Goal: Task Accomplishment & Management: Complete application form

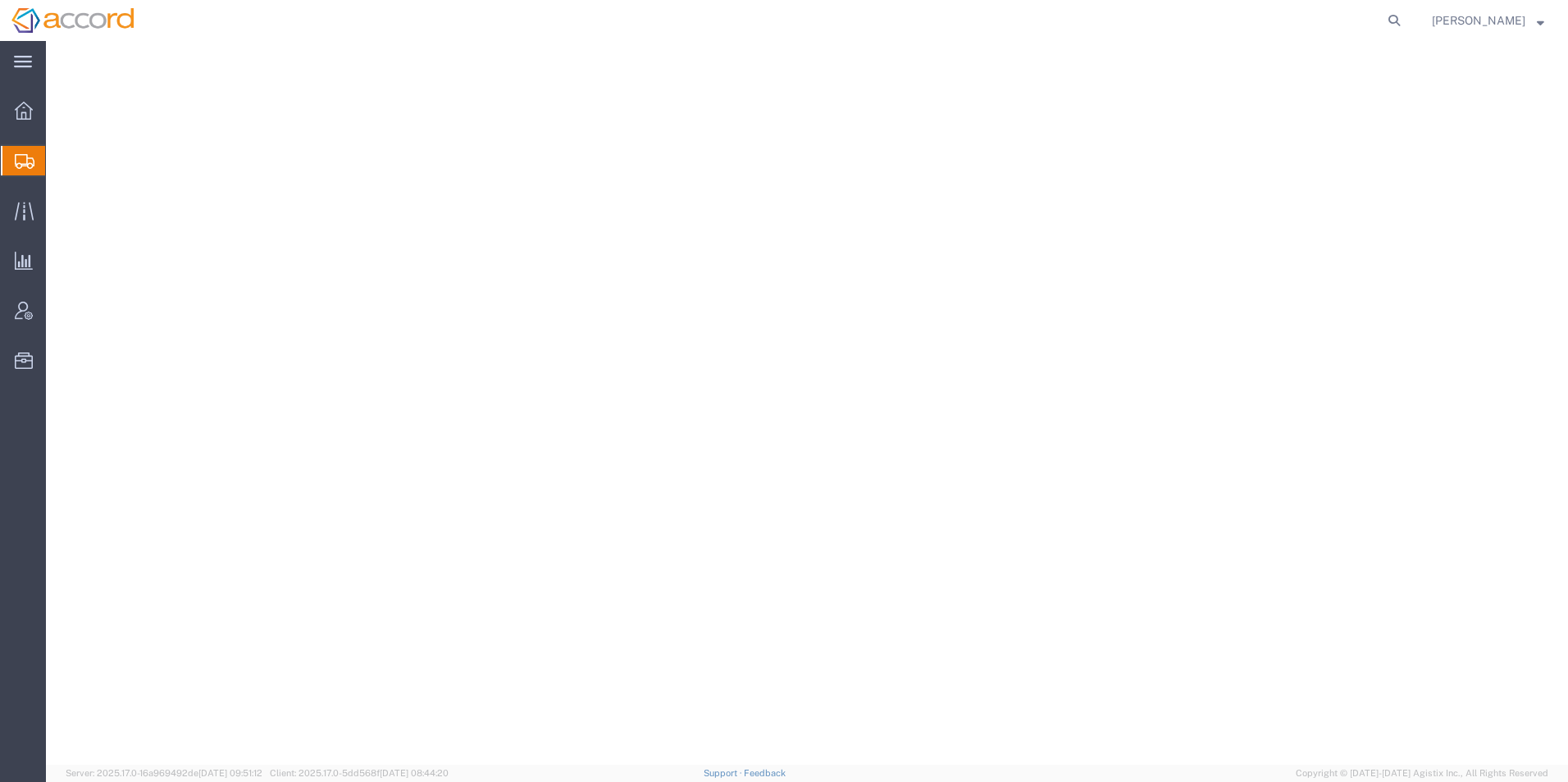
select select
select select "PA"
select select
select select "TN"
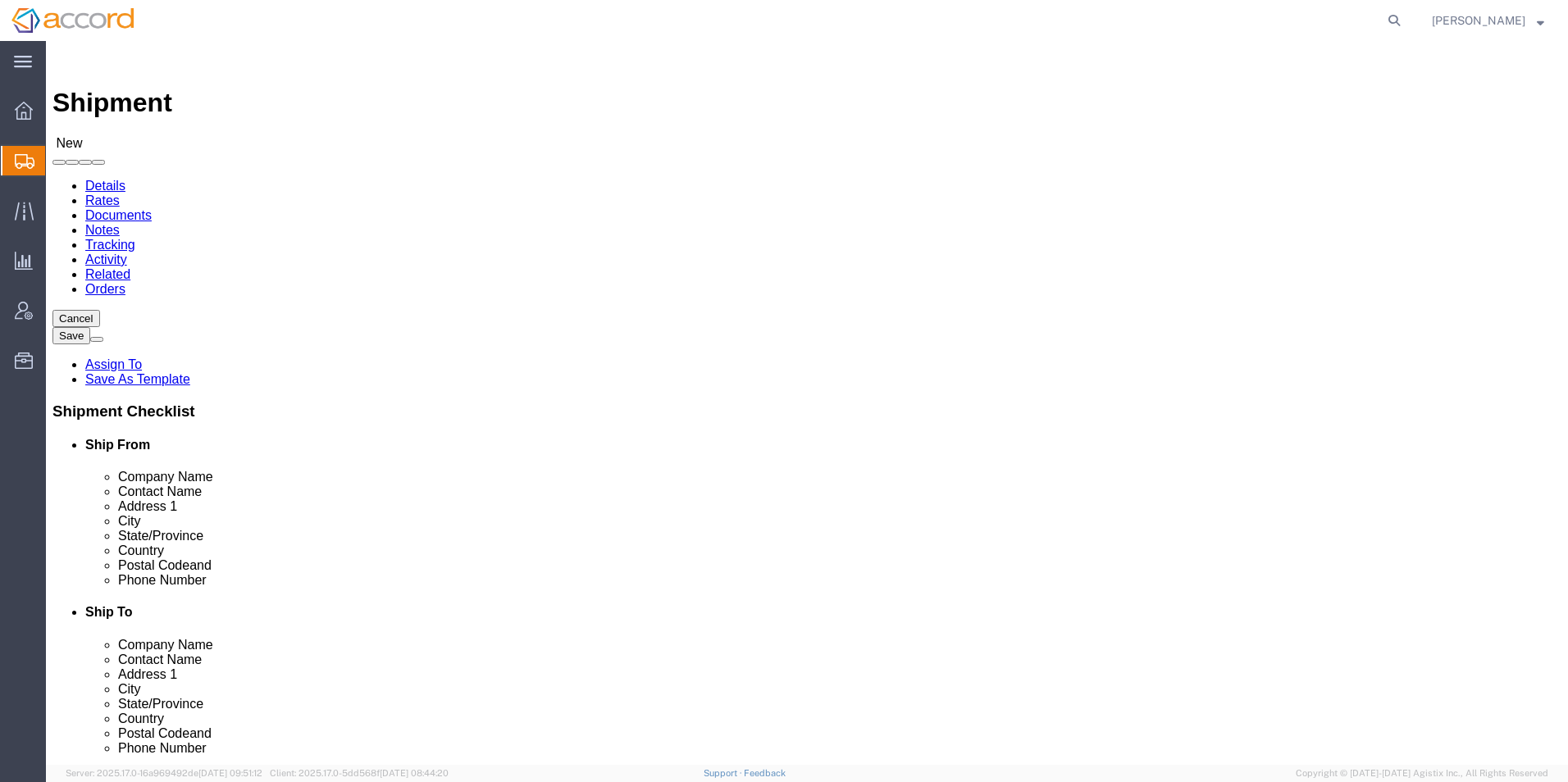
scroll to position [984, 0]
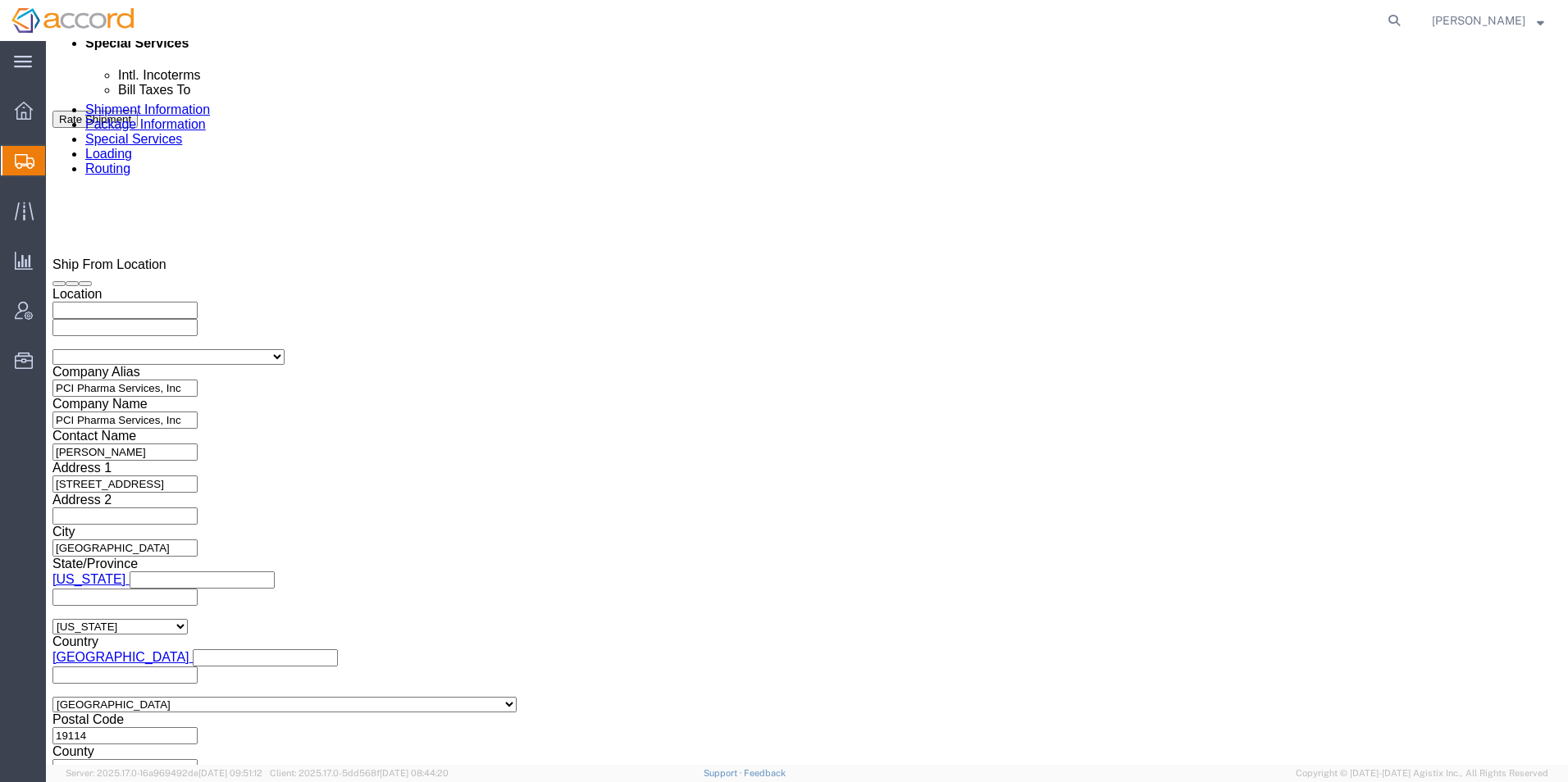
click input "9:00 AM"
click icon
click input "9:00 AM"
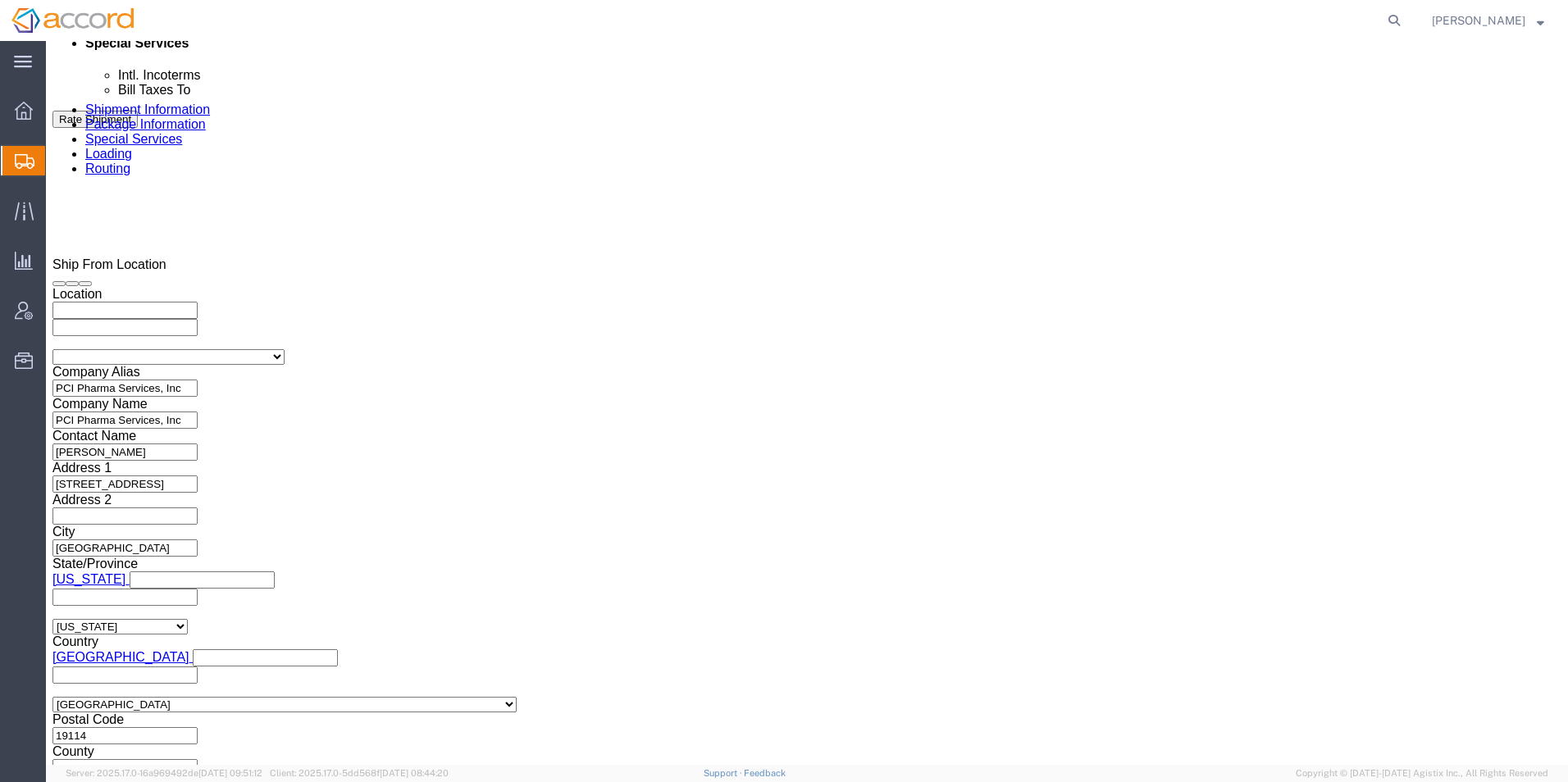
type input "11:00 AM"
click button "Apply"
click select "Select Account Type Activity ID Airline Appointment Number ASN Batch Request # …"
select select "BATCH"
click select "Select Account Type Activity ID Airline Appointment Number ASN Batch Request # …"
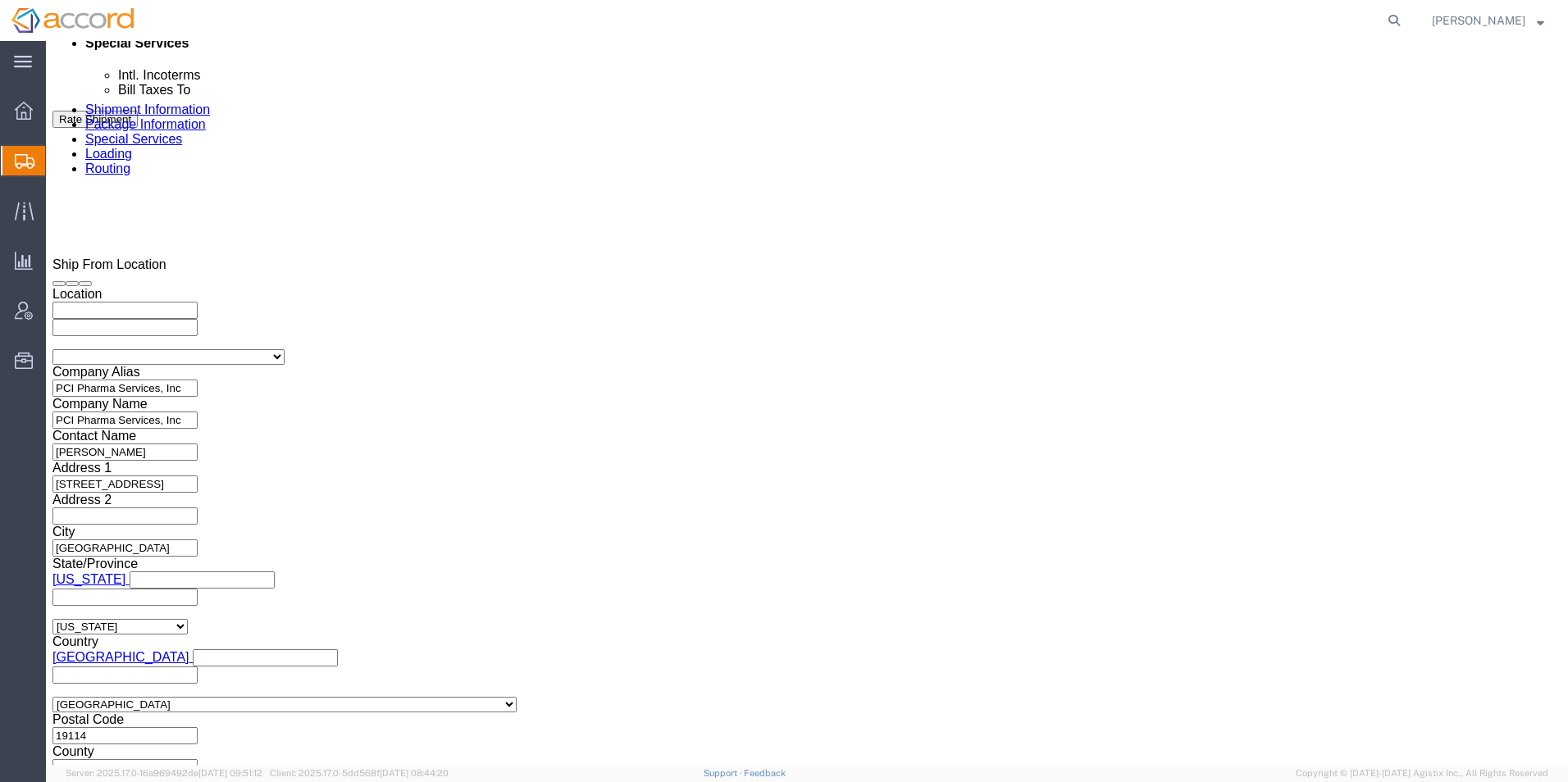
click input "text"
type input "23781291"
click button "Continue"
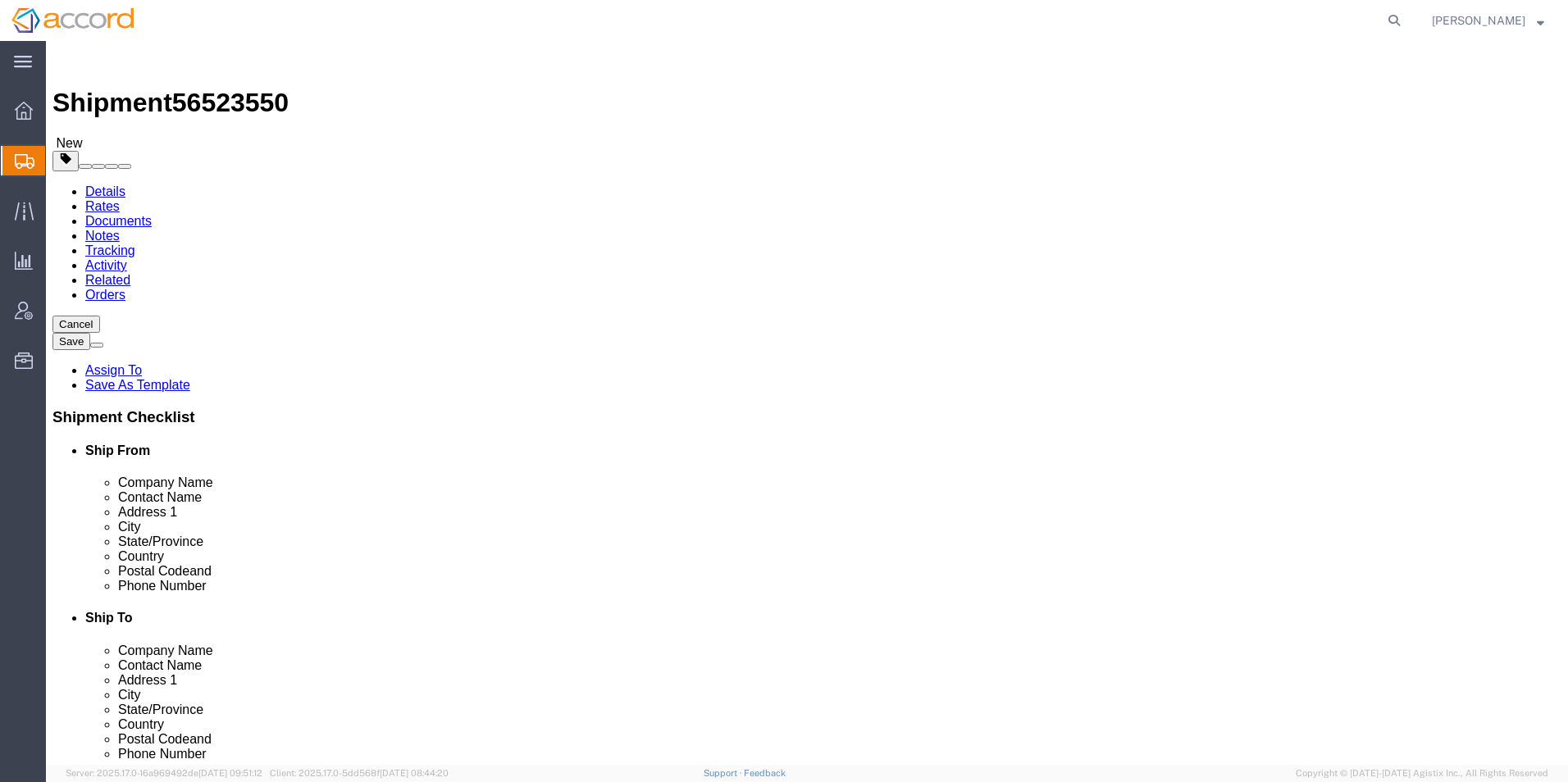
click select "Select Bale(s) Basket(s) Bolt(s) Bottle(s) Buckets Bulk Bundle(s) Can(s) Cardbo…"
select select "PSNS"
click select "Select Bale(s) Basket(s) Bolt(s) Bottle(s) Buckets Bulk Bundle(s) Can(s) Cardbo…"
drag, startPoint x: 251, startPoint y: 351, endPoint x: 204, endPoint y: 339, distance: 48.5
click div "Number 1"
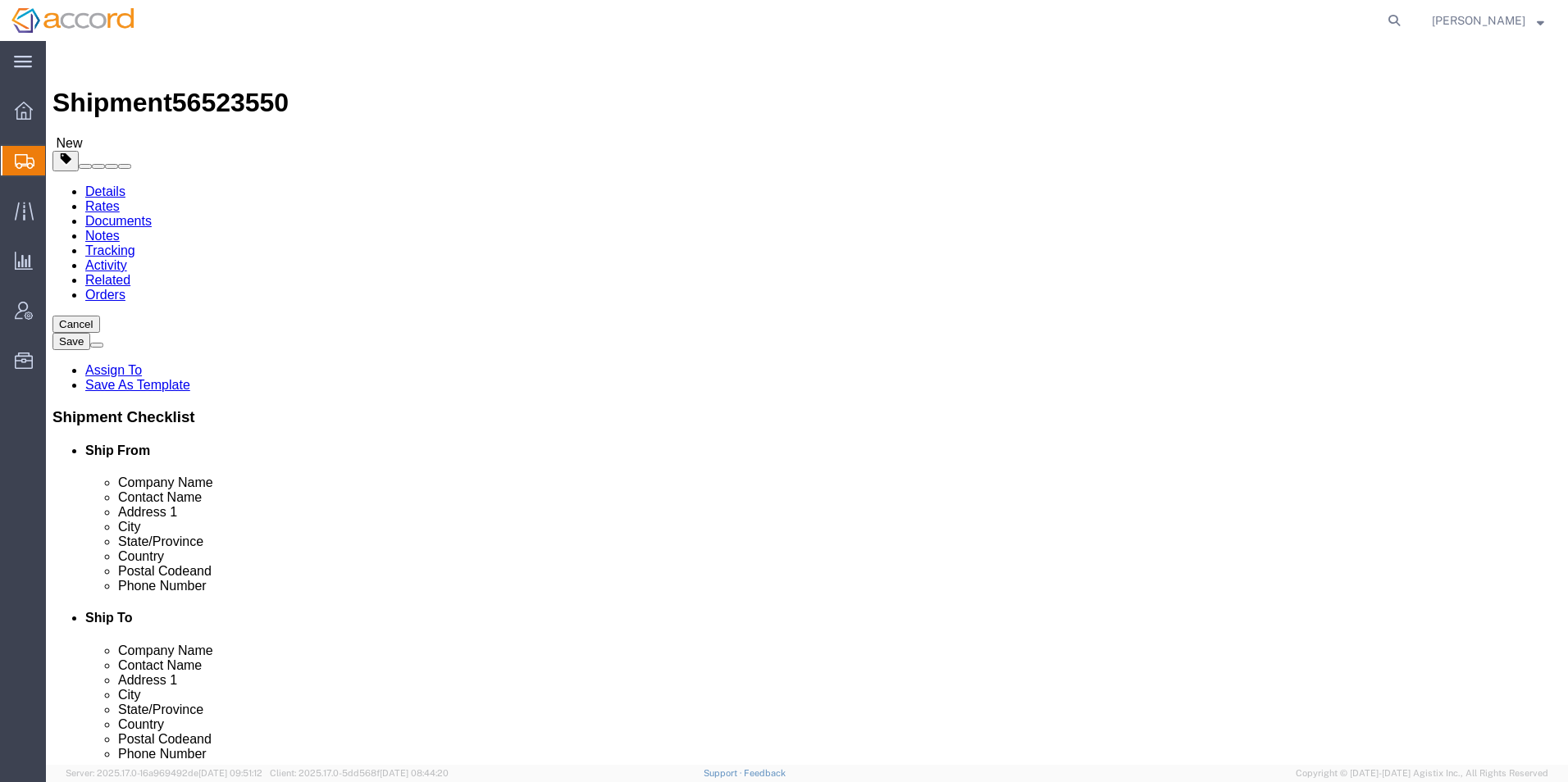
type input "7"
click div "Package Type Select Bale(s) Basket(s) Bolt(s) Bottle(s) Buckets Bulk Bundle(s) …"
click input "text"
type input "40"
click input "text"
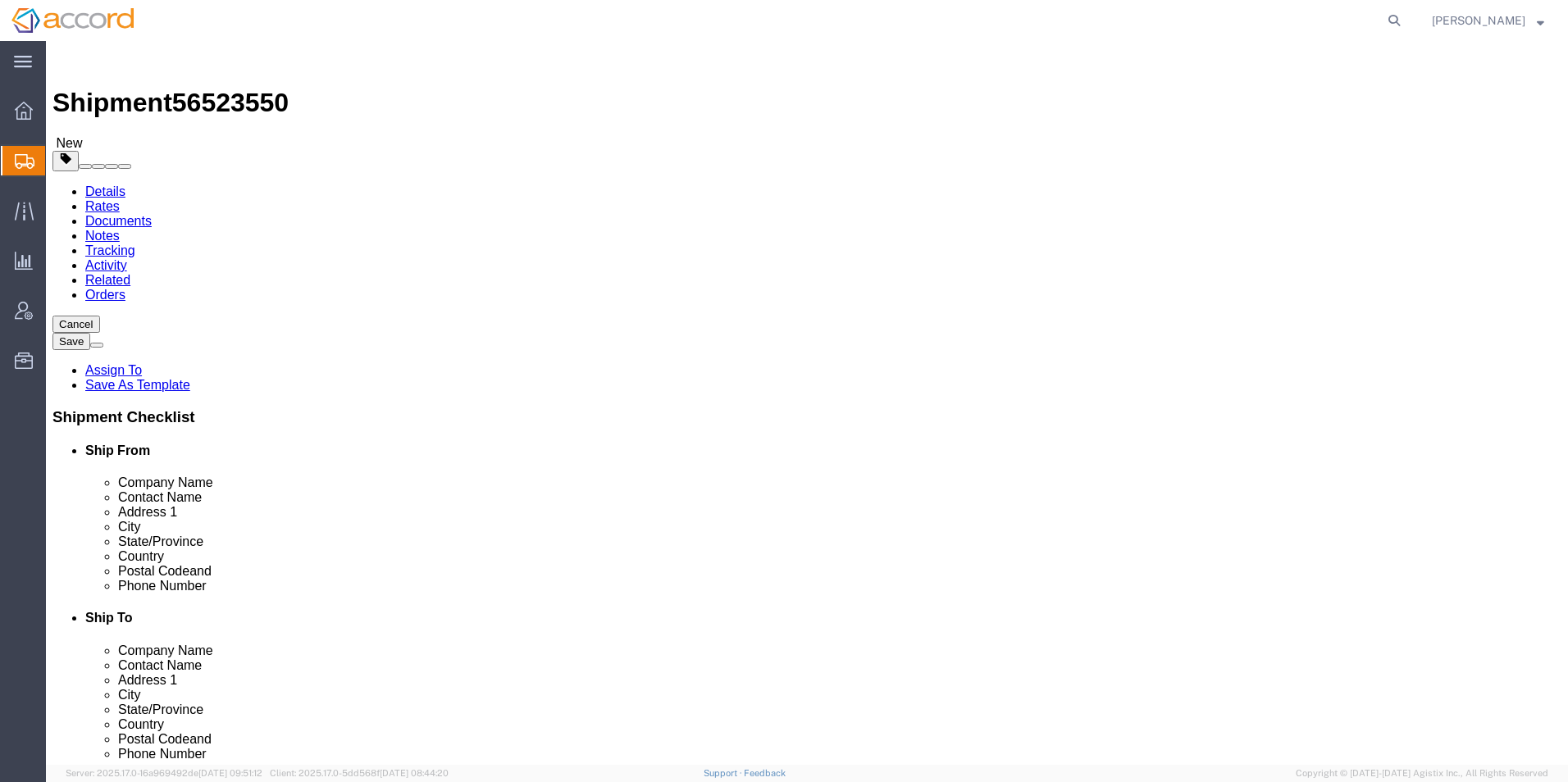
type input "48"
click input "text"
type input "48"
click input "48"
type input "40"
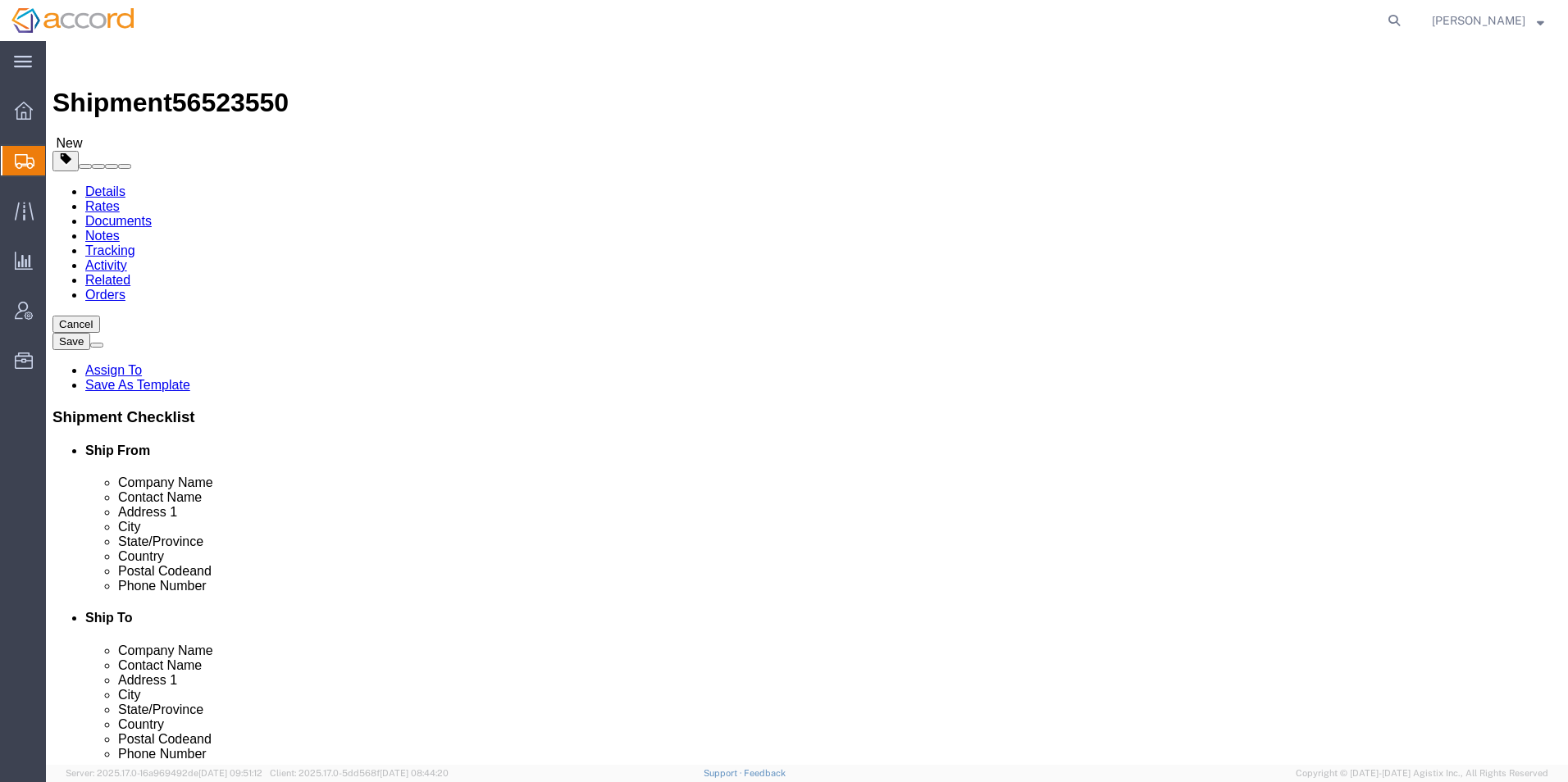
click input "0.00"
click link "Add Content"
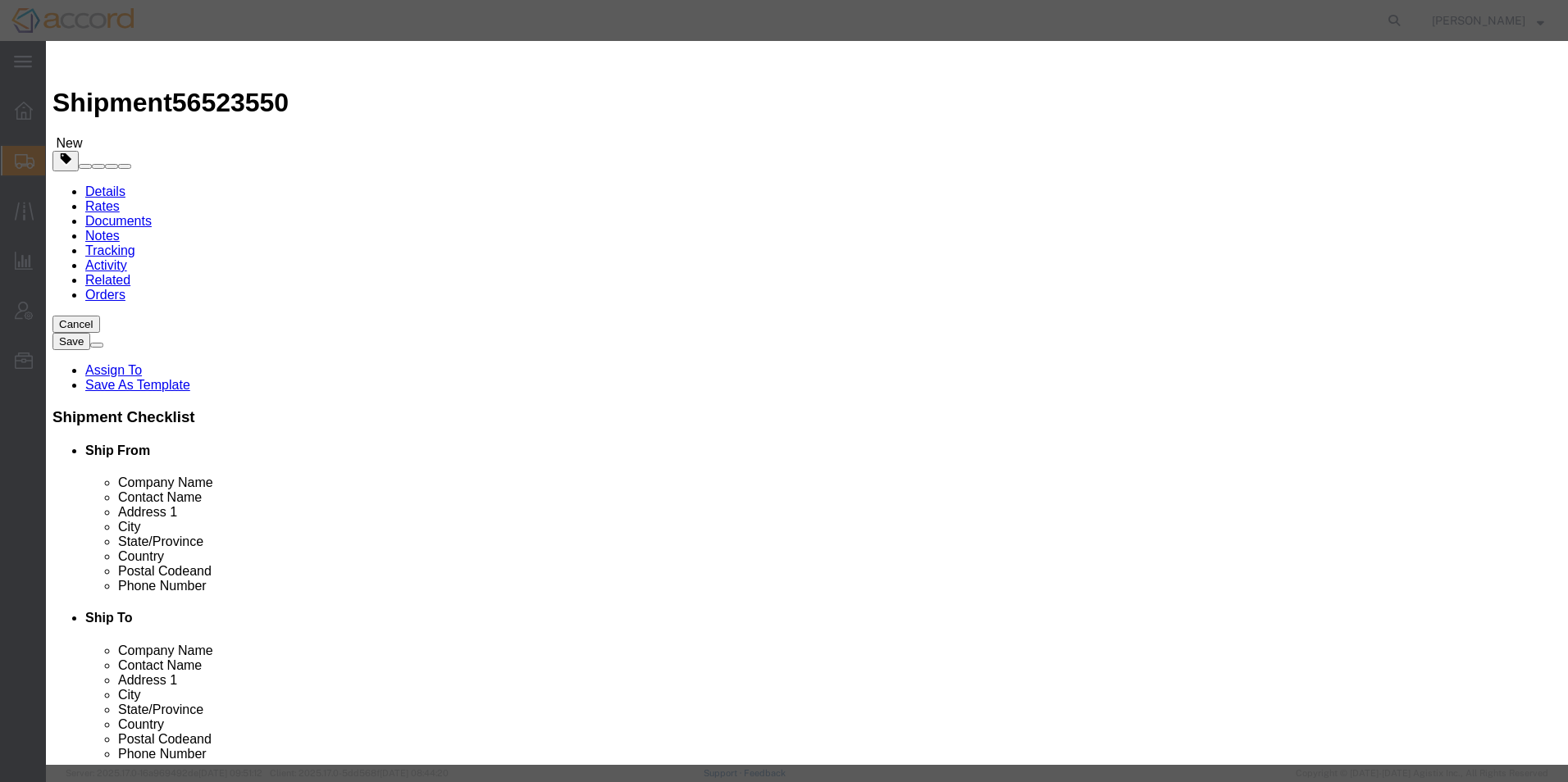
click input "text"
click button "Commodity library"
drag, startPoint x: 548, startPoint y: 127, endPoint x: 670, endPoint y: 160, distance: 126.4
click div "Product Name Group Name Sku HTS Code ECCN Hazmat Select [MEDICAL_DATA] ER Cap; …"
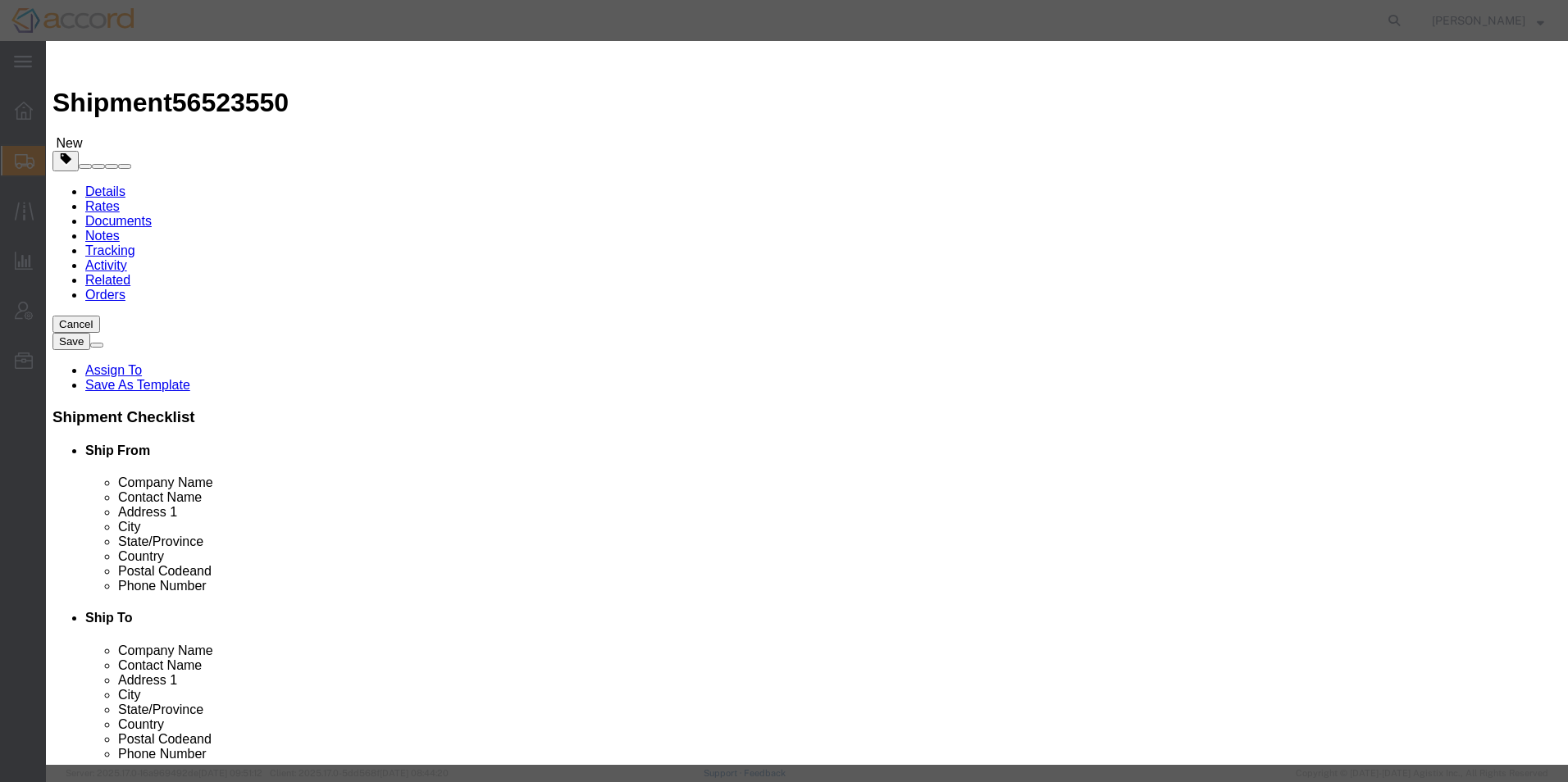
click button "Select"
select select "PHARMA"
select select "JP"
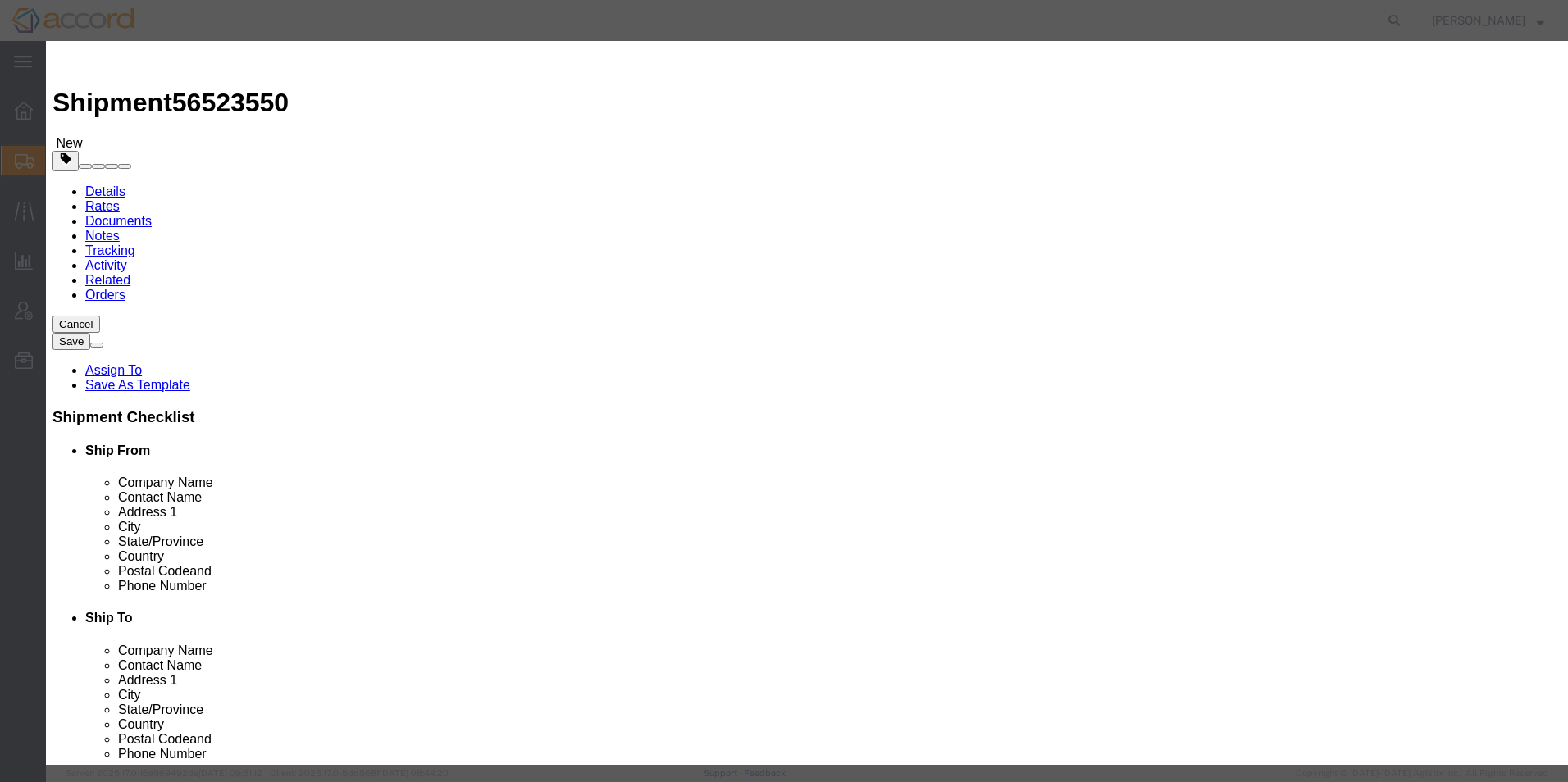
type input "[MEDICAL_DATA]; 6 mg/1 mL; 1 Vial, On-Body Injector"
type input "[PHONE_NUMBER]"
type textarea "[MEDICAL_DATA]; 6 mg/1 mL; 1 Vial, On-Body Injector"
click input "text"
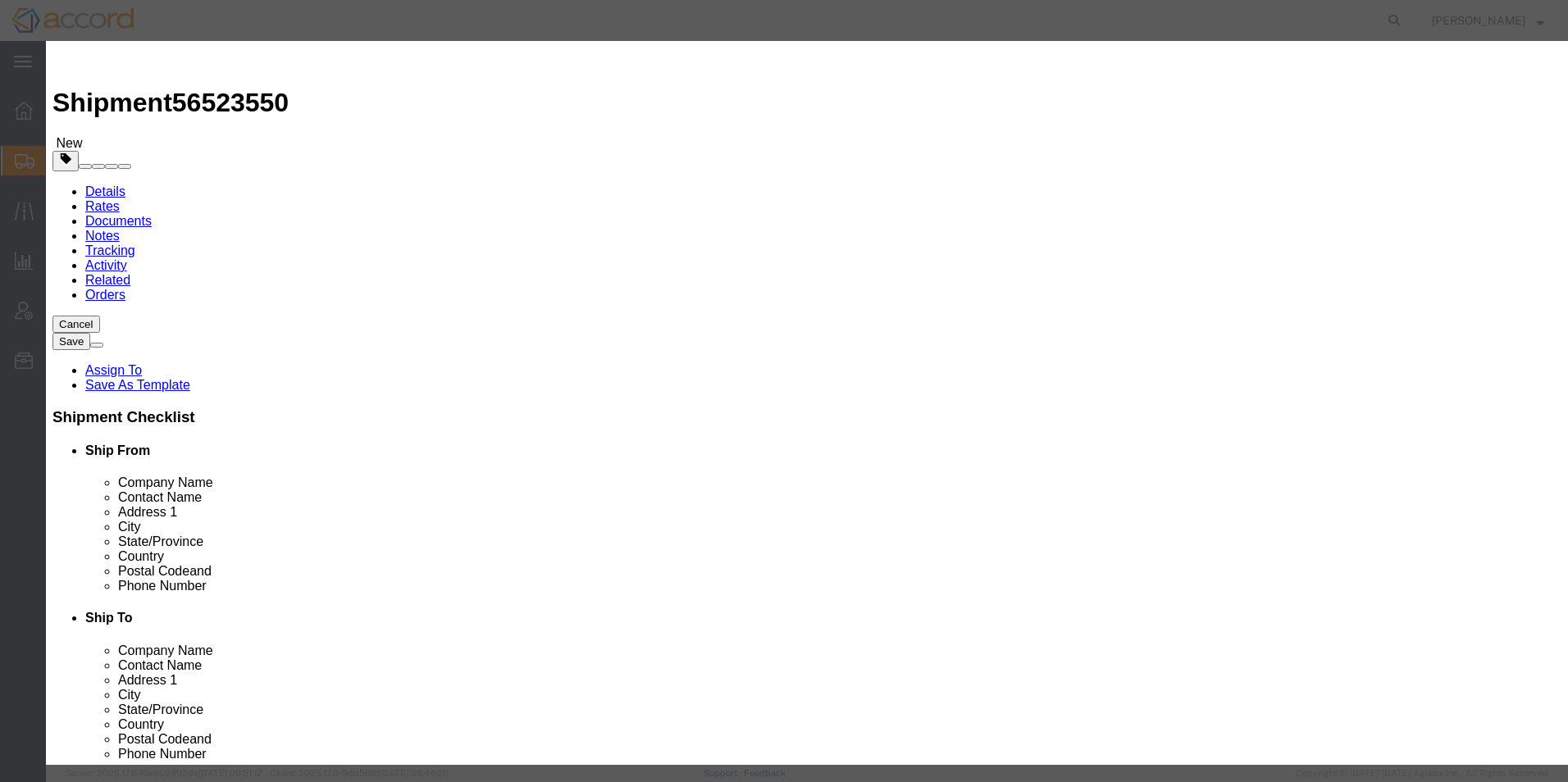
type input "6669"
click button "Save & Close"
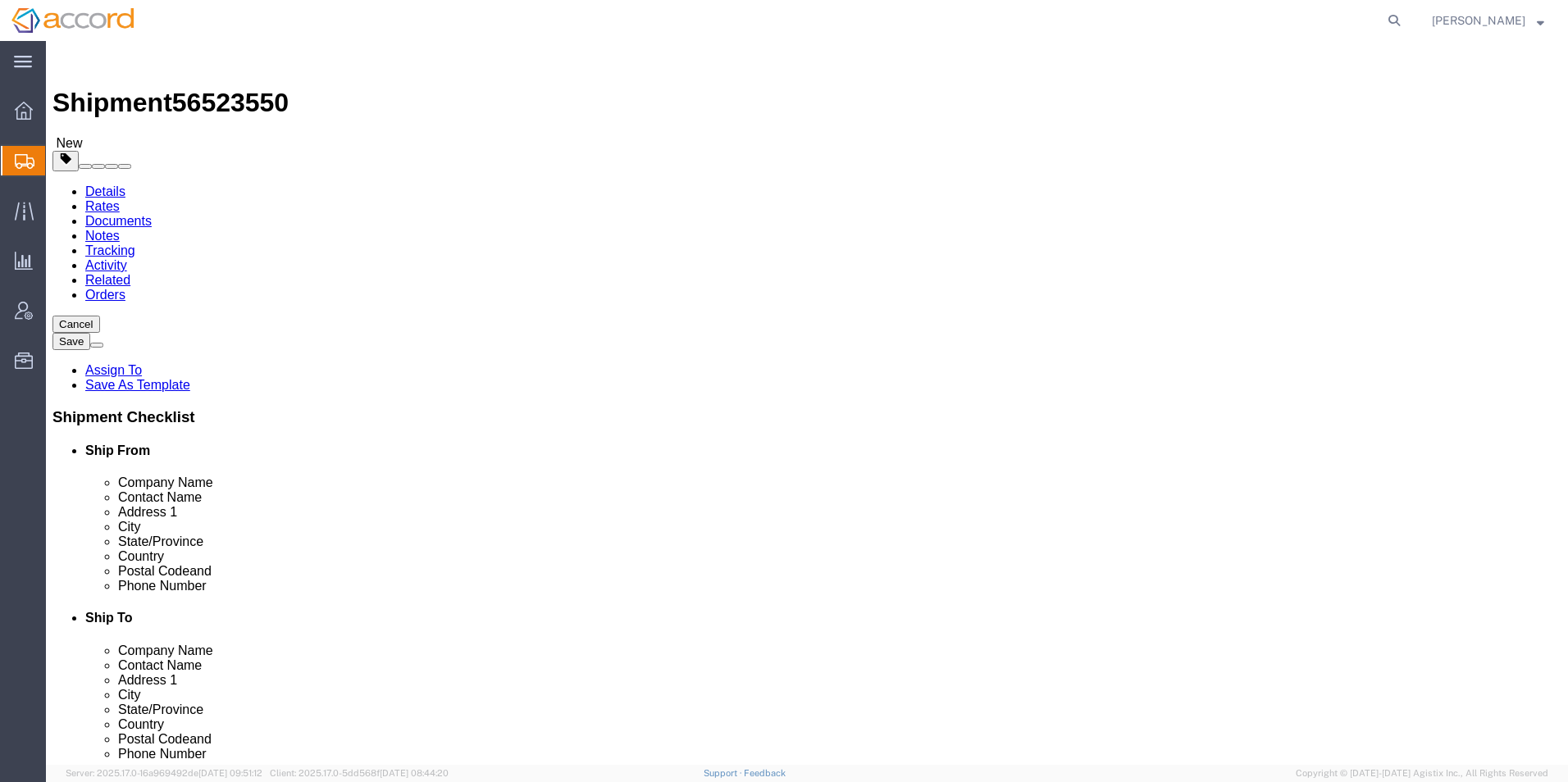
scroll to position [1, 0]
click link "Rates"
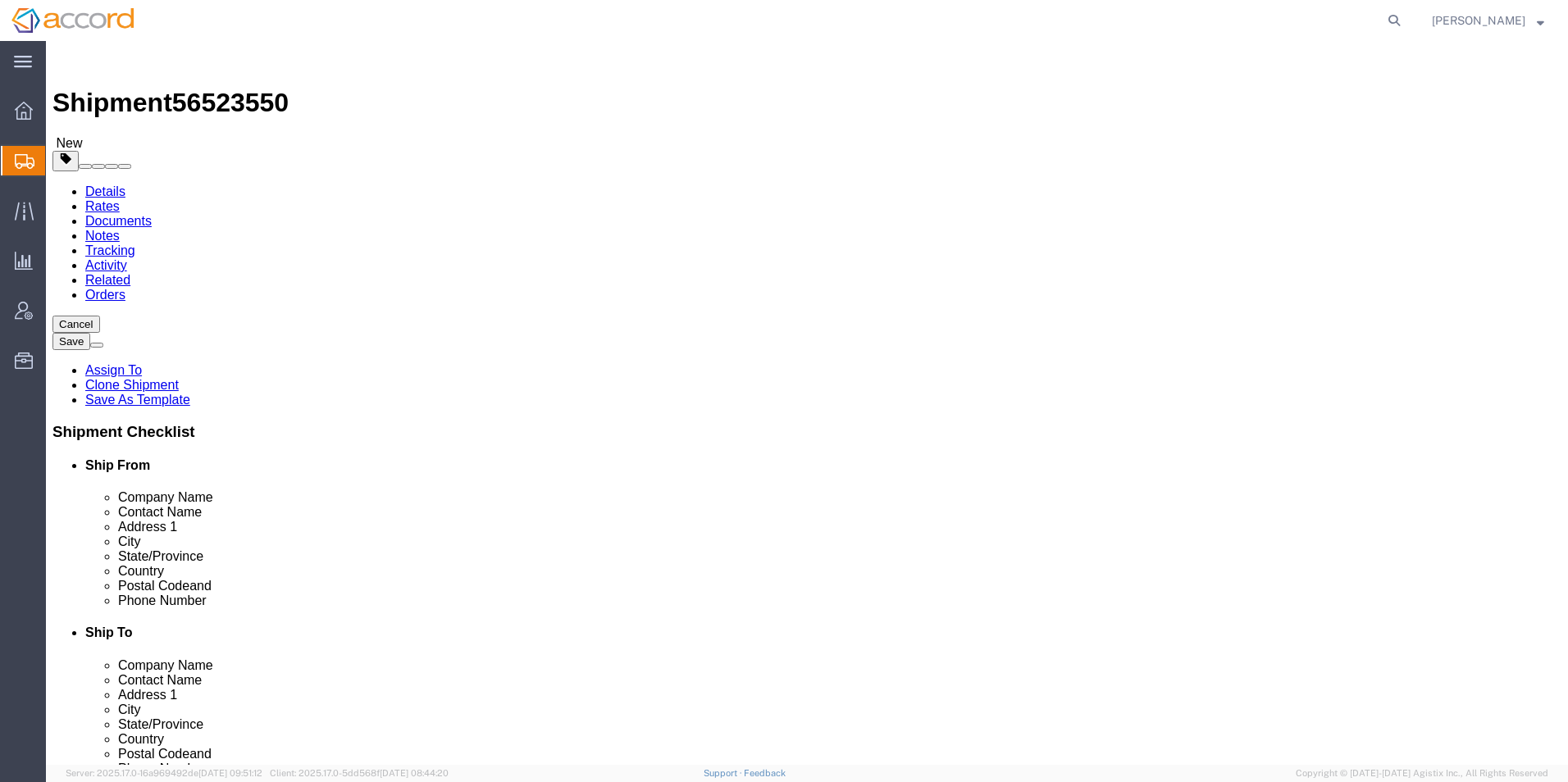
click at [152, 214] on link "Documents" at bounding box center [119, 221] width 67 height 14
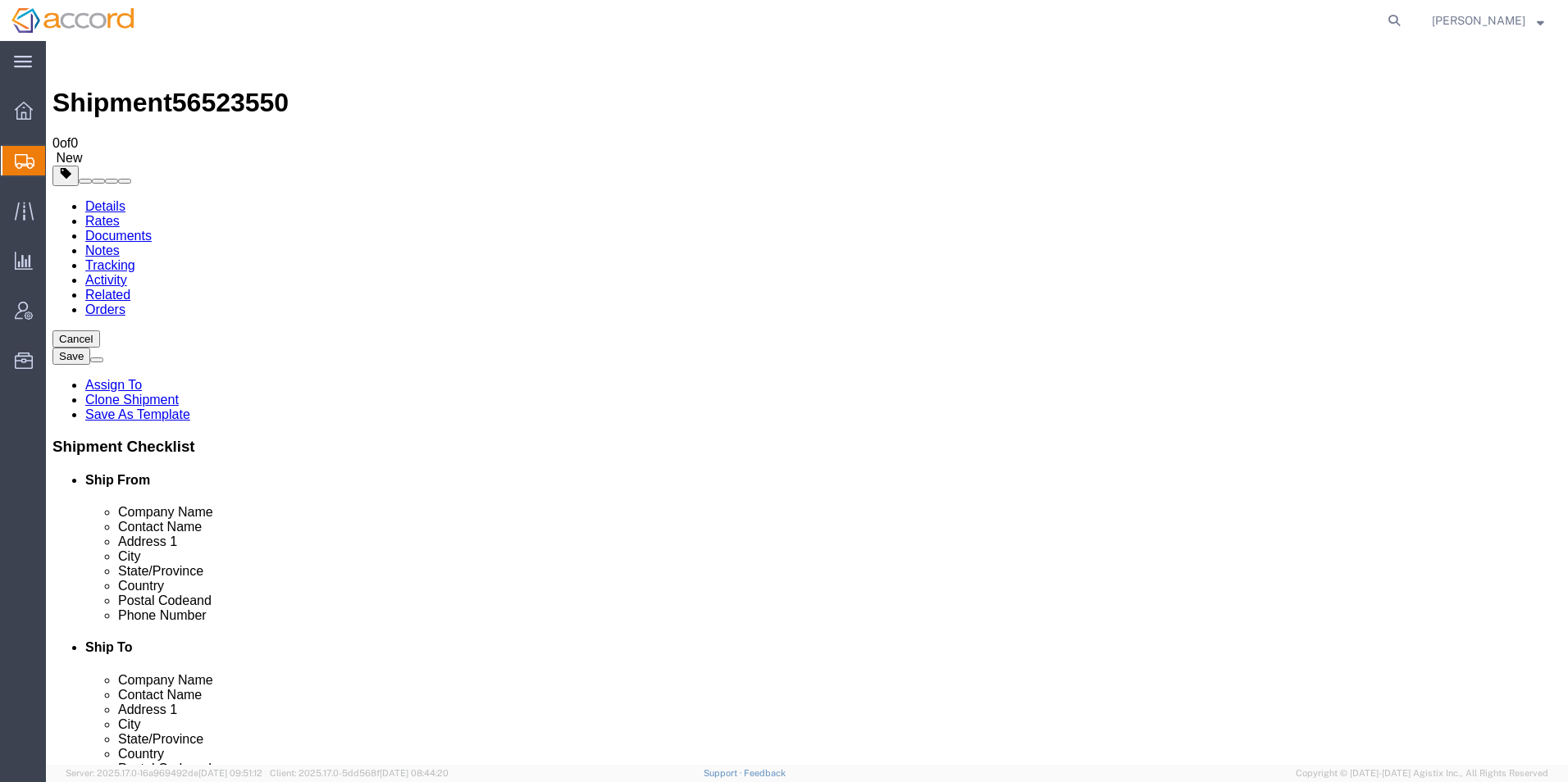
click at [136, 258] on link "Tracking" at bounding box center [110, 265] width 50 height 14
click at [90, 200] on link "Details" at bounding box center [105, 206] width 40 height 14
click input "text"
